Goal: Information Seeking & Learning: Understand process/instructions

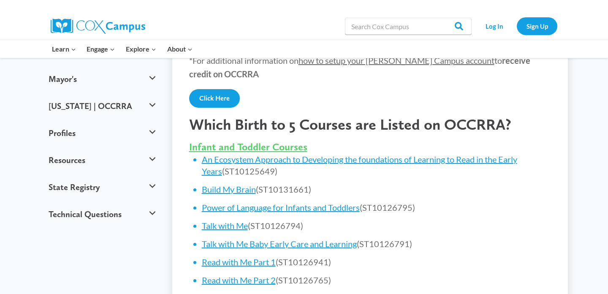
scroll to position [267, 0]
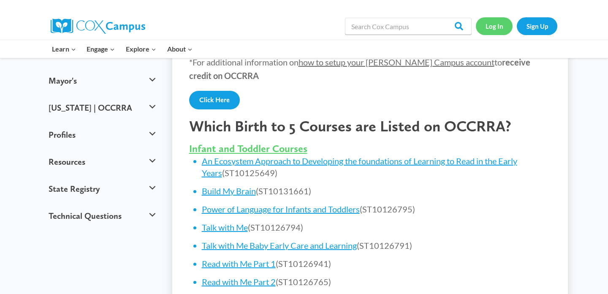
click at [489, 27] on link "Log In" at bounding box center [494, 25] width 37 height 17
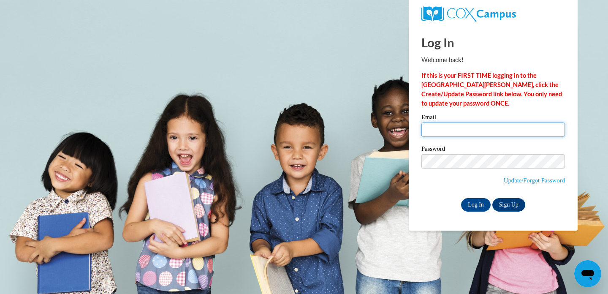
click at [476, 128] on input "Email" at bounding box center [494, 130] width 144 height 14
type input "m.abukhalil@alisanschools.org"
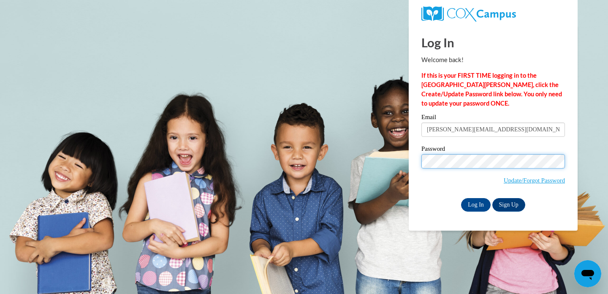
click at [475, 203] on input "Log In" at bounding box center [476, 205] width 30 height 14
click at [483, 203] on input "Log In" at bounding box center [476, 205] width 30 height 14
click at [468, 204] on input "Log In" at bounding box center [476, 205] width 30 height 14
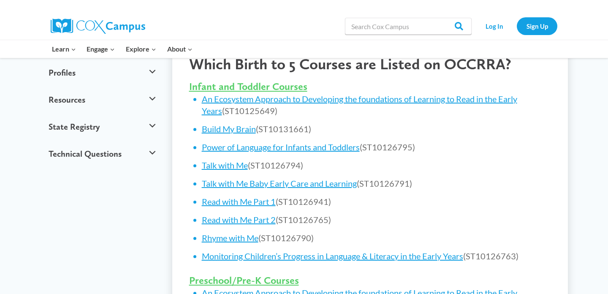
scroll to position [334, 0]
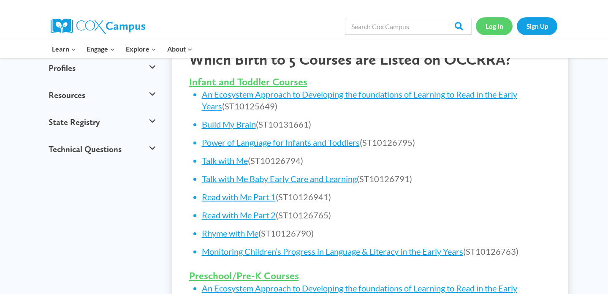
click at [490, 32] on link "Log In" at bounding box center [494, 25] width 37 height 17
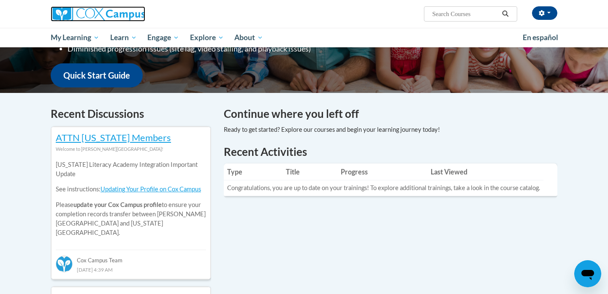
scroll to position [212, 0]
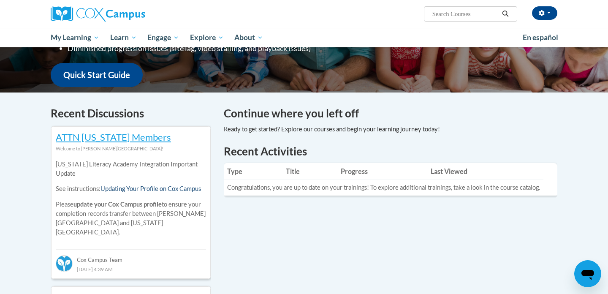
click at [185, 189] on link "Updating Your Profile on Cox Campus" at bounding box center [151, 188] width 101 height 7
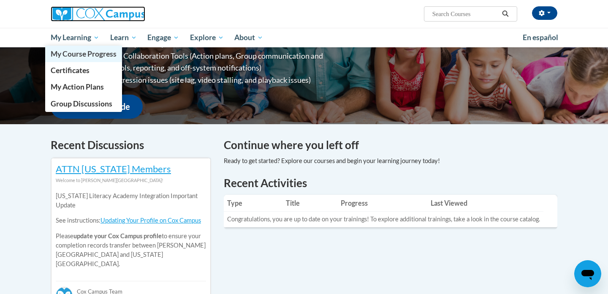
scroll to position [180, 0]
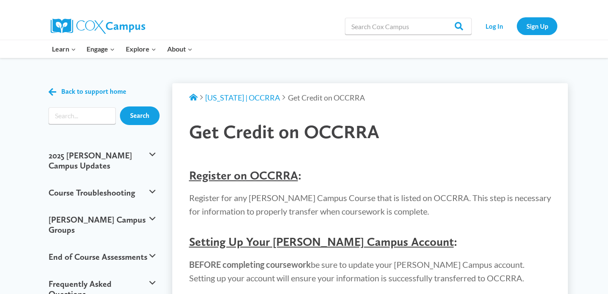
click at [267, 174] on span "Register on OCCRRA" at bounding box center [243, 175] width 109 height 14
click at [242, 174] on span "Register on OCCRRA" at bounding box center [243, 175] width 109 height 14
click at [240, 179] on span "Register on OCCRRA" at bounding box center [243, 175] width 109 height 14
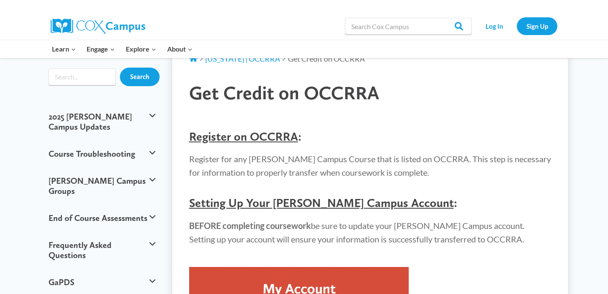
scroll to position [38, 0]
click at [249, 204] on span "Setting Up Your Cox Campus Account" at bounding box center [321, 203] width 265 height 14
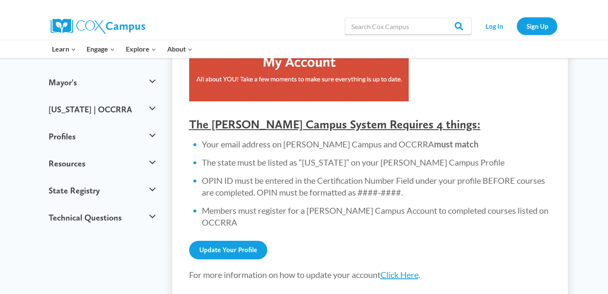
scroll to position [267, 0]
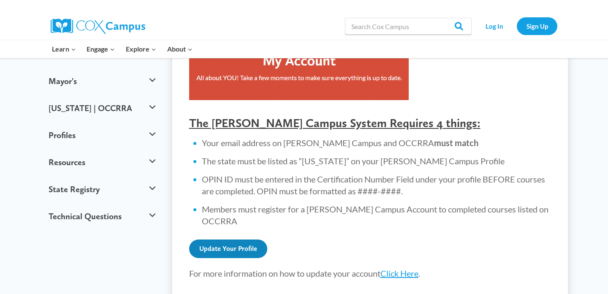
click at [239, 240] on link "Update Your Profile" at bounding box center [228, 249] width 78 height 19
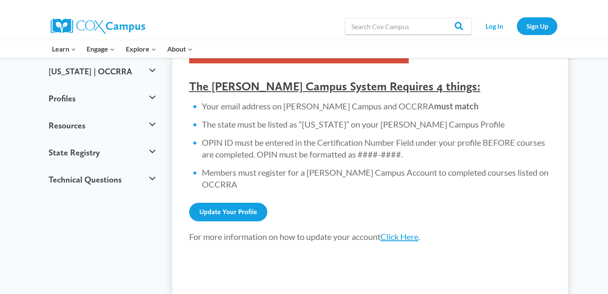
scroll to position [309, 0]
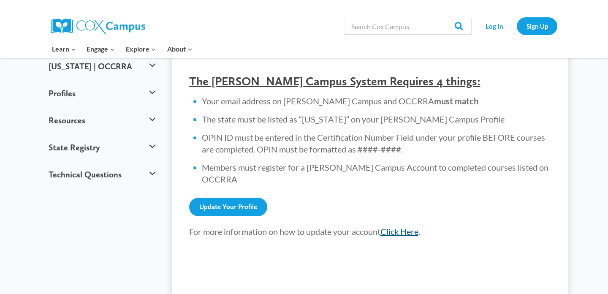
click at [400, 226] on link "Click Here" at bounding box center [400, 231] width 38 height 10
